Goal: Information Seeking & Learning: Learn about a topic

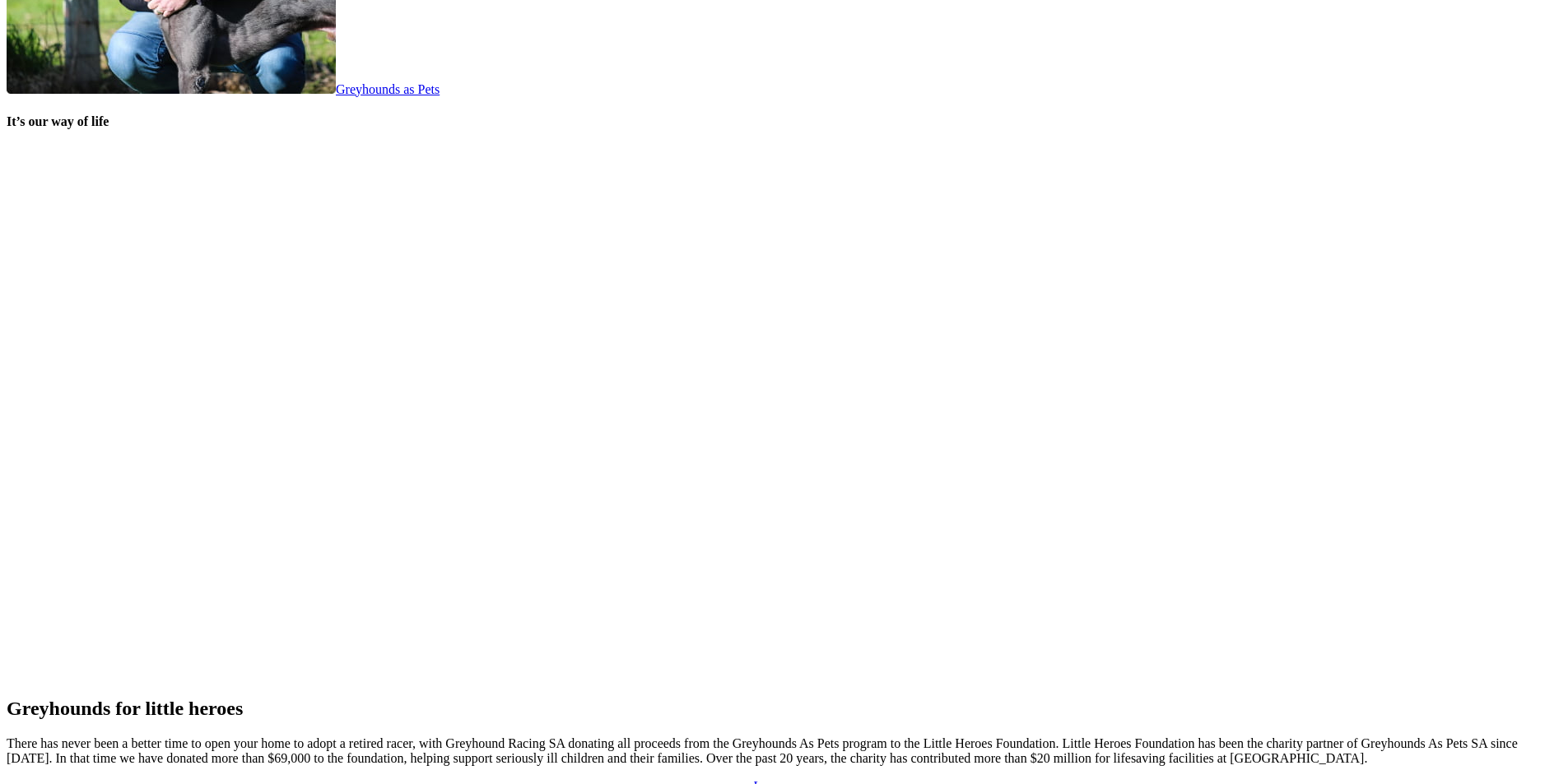
scroll to position [3357, 0]
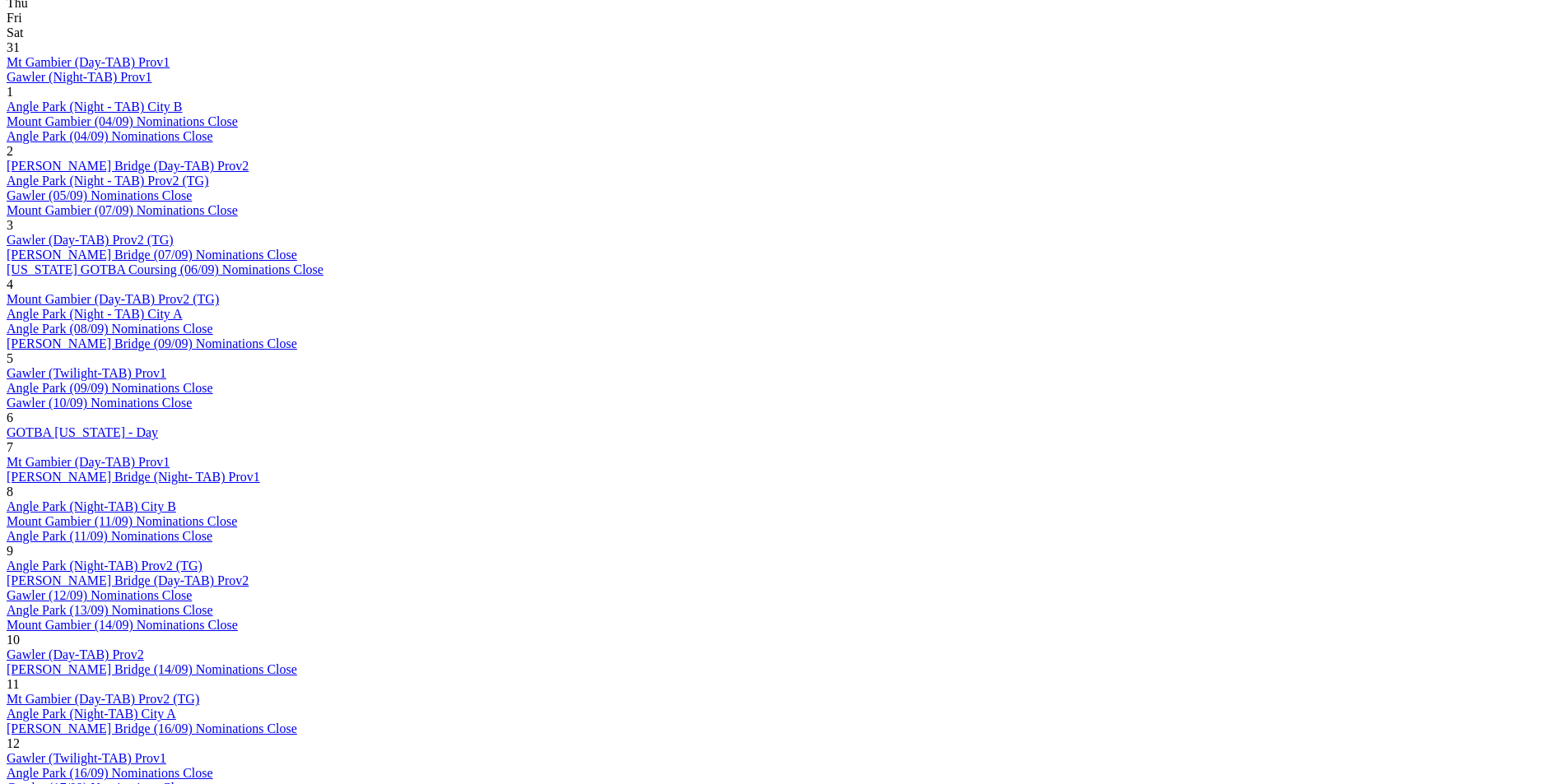
scroll to position [906, 0]
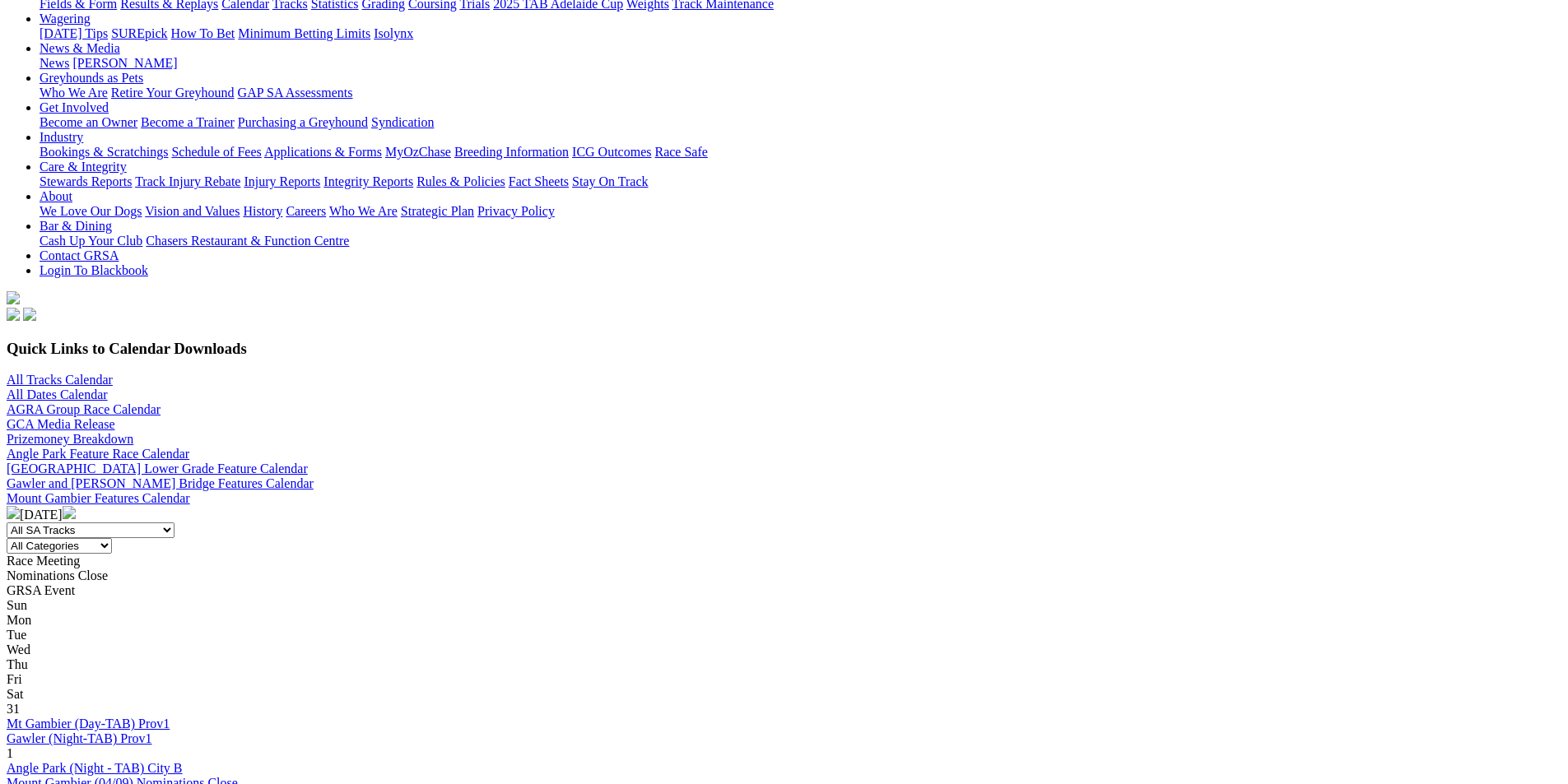
scroll to position [247, 0]
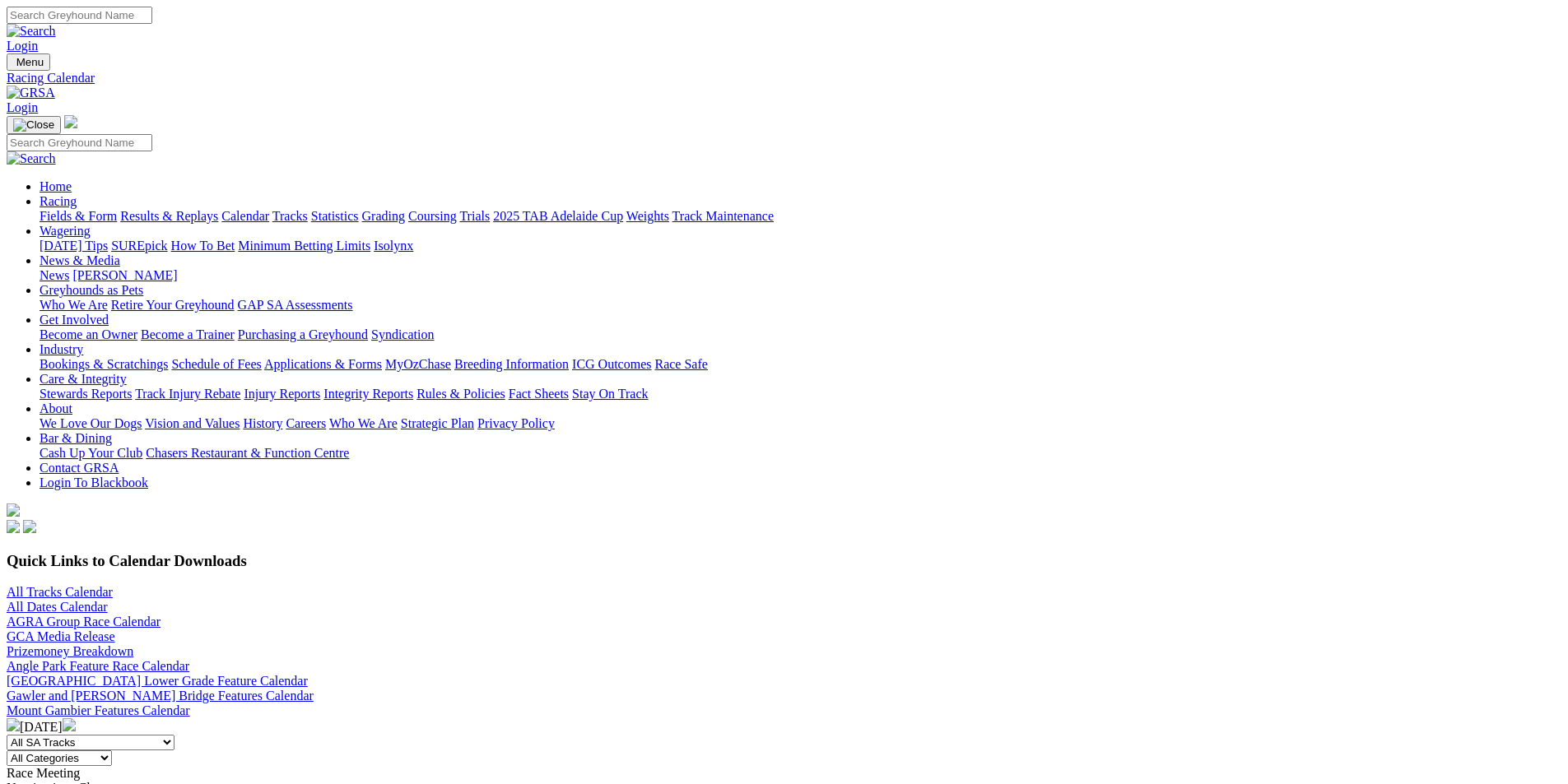
click at [189, 659] on link "Angle Park Feature Race Calendar" at bounding box center [97, 666] width 183 height 14
